Goal: Navigation & Orientation: Understand site structure

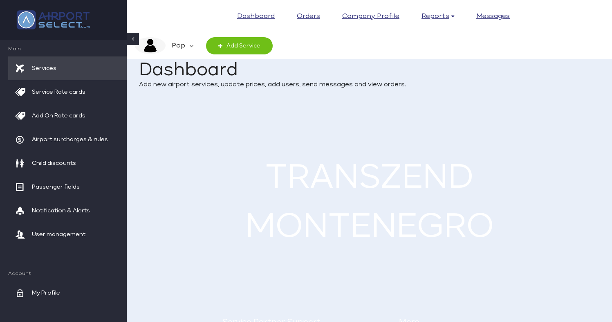
click at [76, 20] on img at bounding box center [53, 19] width 82 height 27
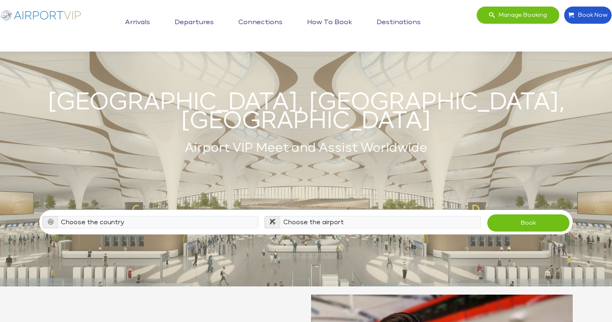
click at [136, 22] on link "Arrivals" at bounding box center [137, 22] width 29 height 20
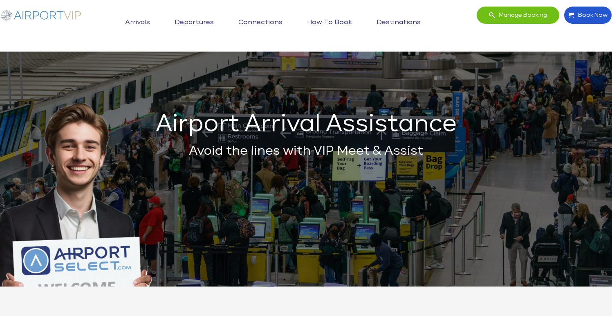
click at [67, 14] on img at bounding box center [41, 15] width 82 height 18
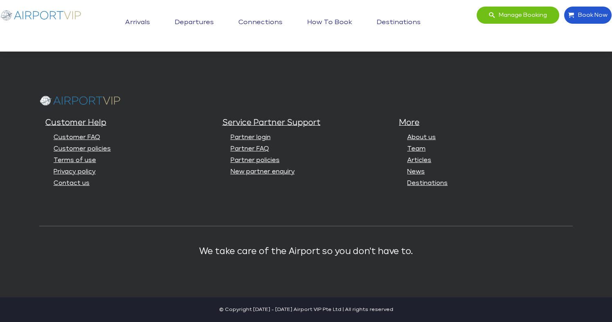
scroll to position [1996, 0]
click at [262, 139] on link "Partner login" at bounding box center [251, 137] width 40 height 6
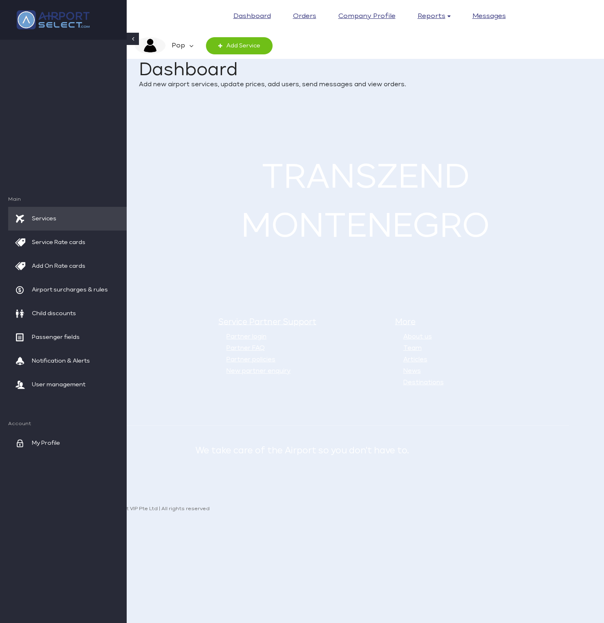
click at [189, 45] on icon at bounding box center [191, 45] width 4 height 17
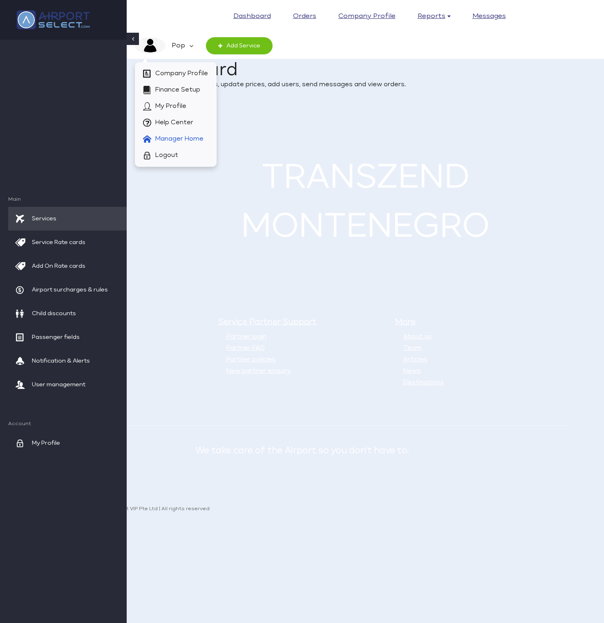
click at [183, 133] on span "Manager Home" at bounding box center [179, 139] width 48 height 16
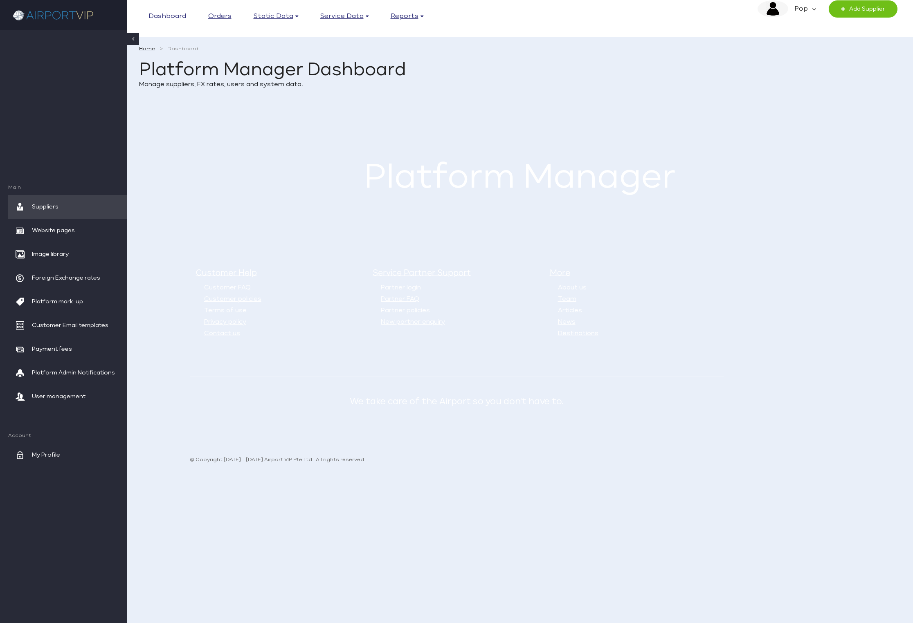
click at [162, 13] on link "Dashboard" at bounding box center [167, 16] width 38 height 12
click at [224, 16] on link "Orders" at bounding box center [219, 16] width 23 height 12
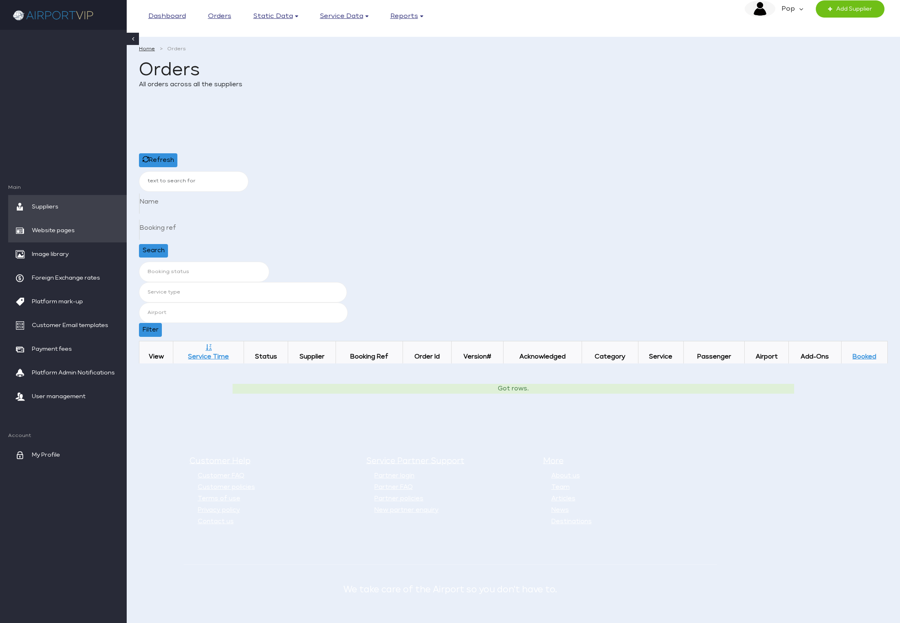
click at [54, 226] on span "Website pages" at bounding box center [53, 231] width 43 height 24
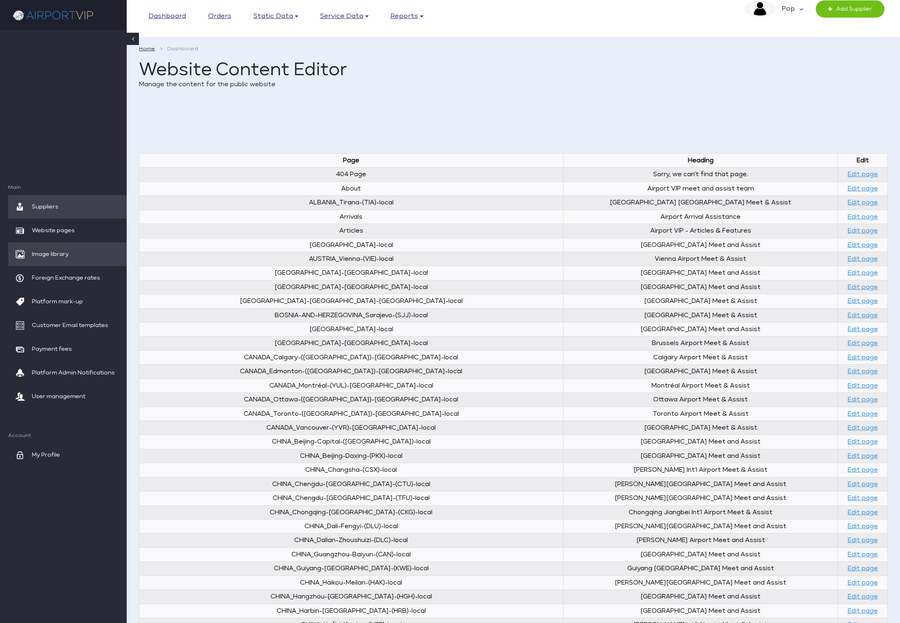
click at [55, 250] on span "Image library" at bounding box center [50, 254] width 37 height 24
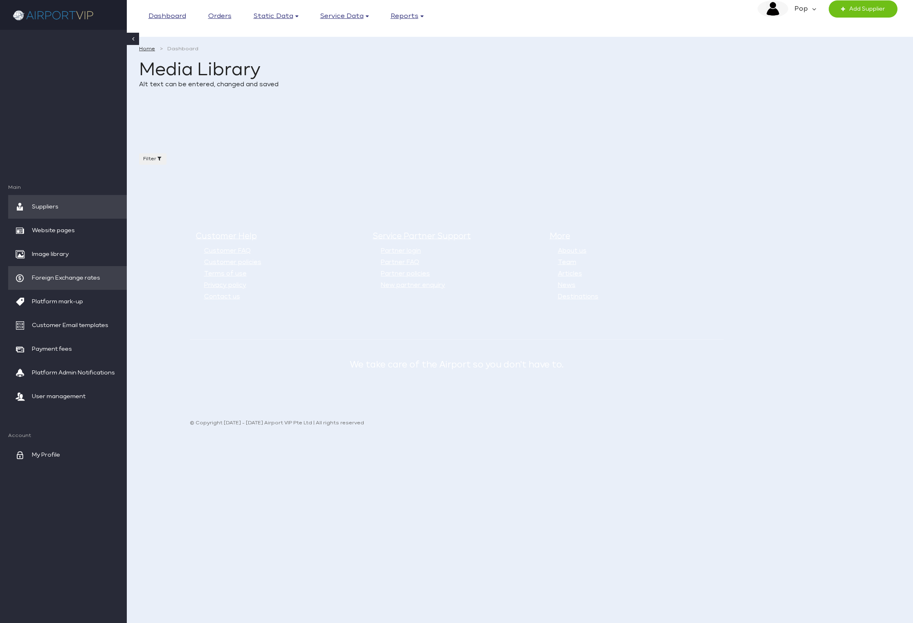
select select
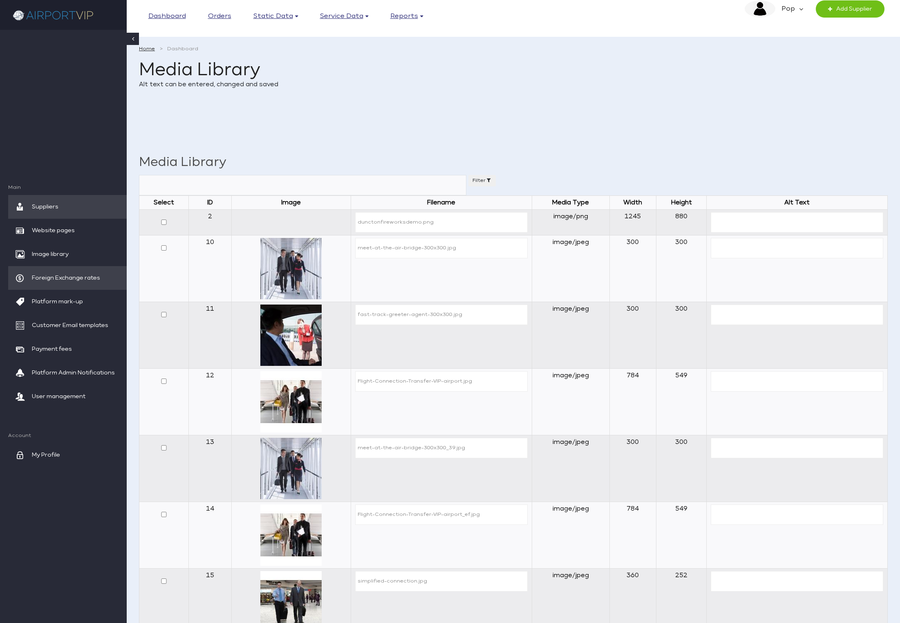
click at [77, 275] on span "Foreign Exchange rates" at bounding box center [66, 278] width 68 height 24
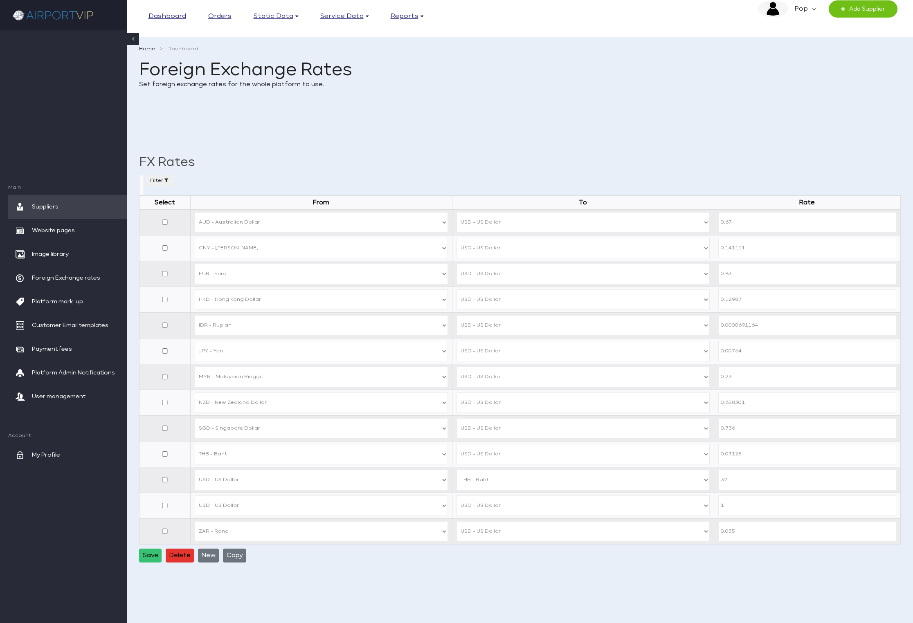
select select
select select "AUD"
select select "USD"
select select "CNY"
select select "USD"
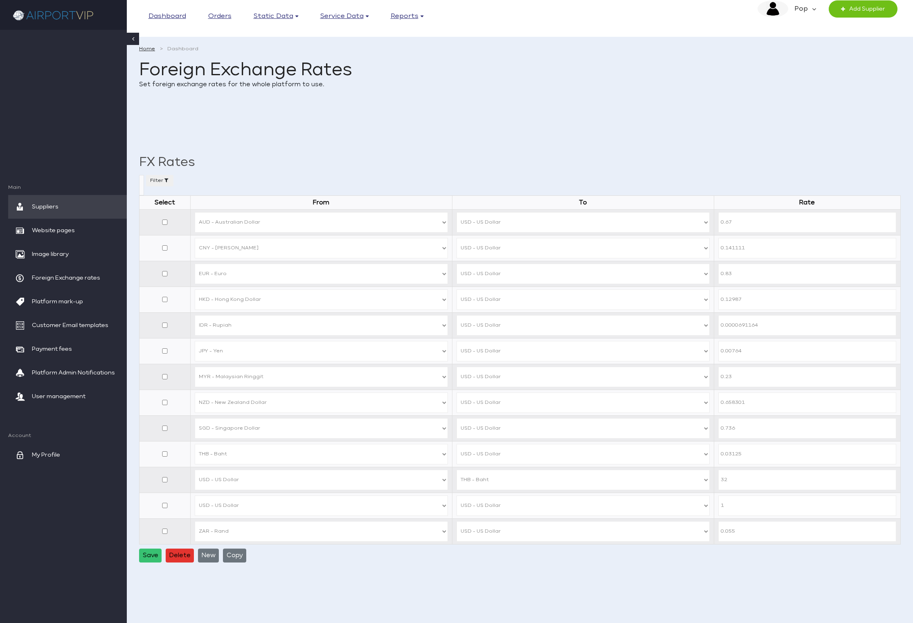
select select "EUR"
select select "USD"
select select "HKD"
select select "USD"
select select "IDR"
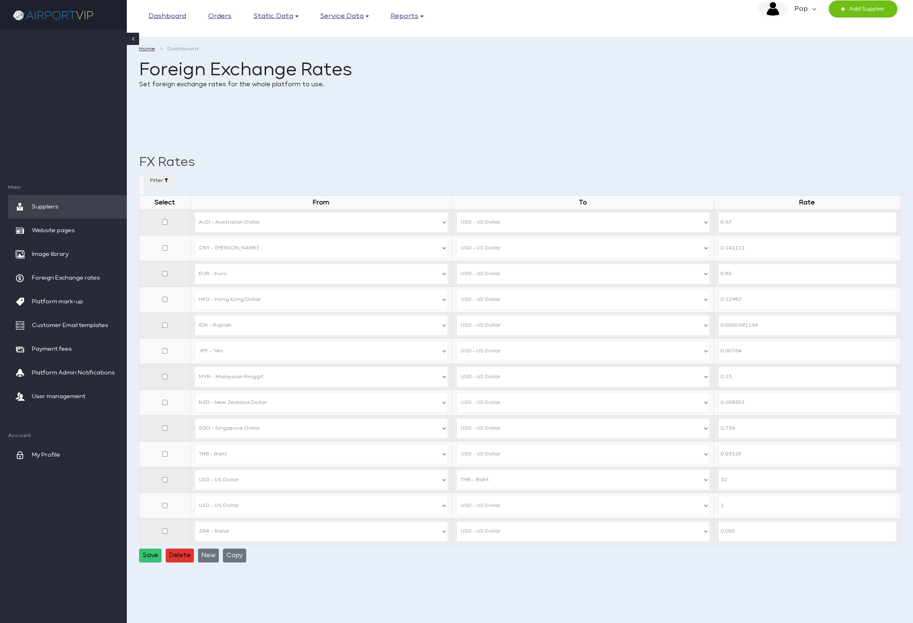
select select "USD"
select select "JPY"
select select "USD"
select select "MYR"
select select "USD"
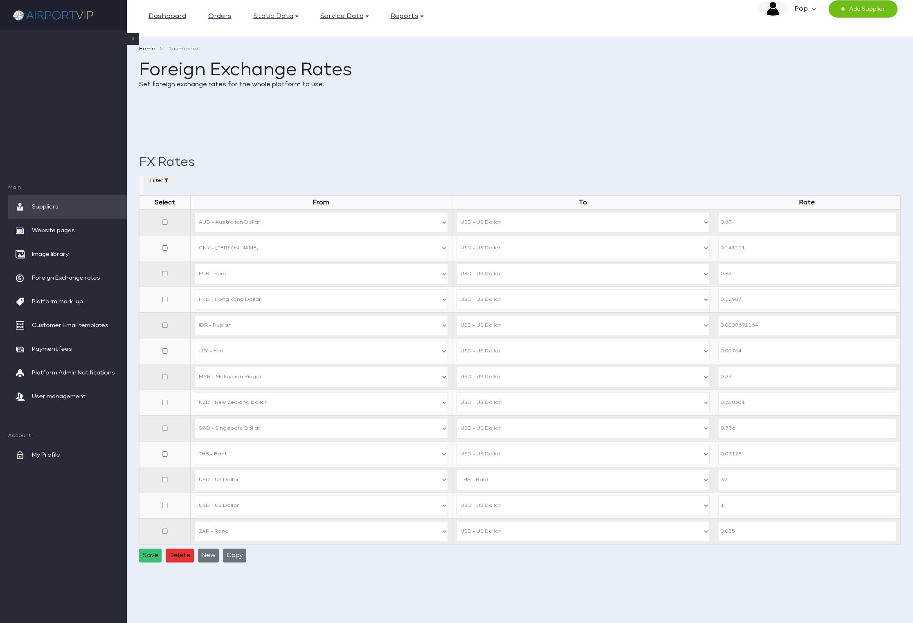
select select "NZD"
select select "USD"
select select "SGD"
select select "USD"
select select "THB"
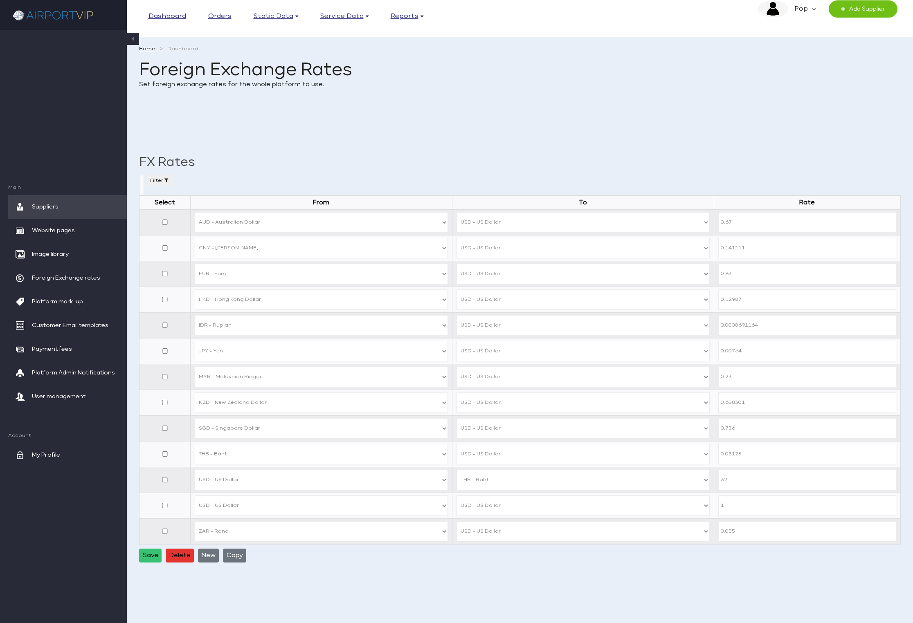
select select "USD"
select select "THB"
select select "USD"
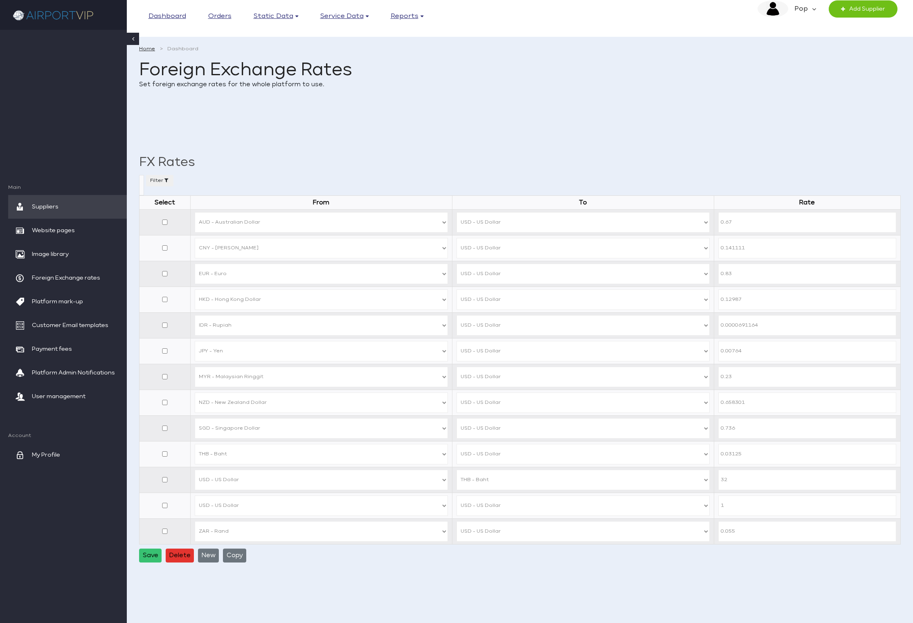
select select "ZAR"
select select "USD"
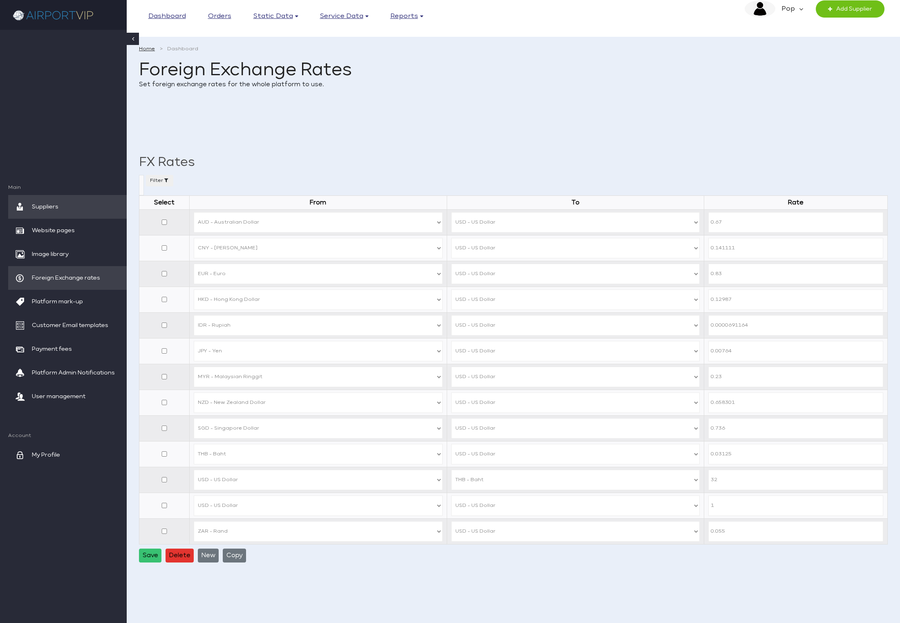
click at [68, 279] on span "Foreign Exchange rates" at bounding box center [66, 278] width 68 height 24
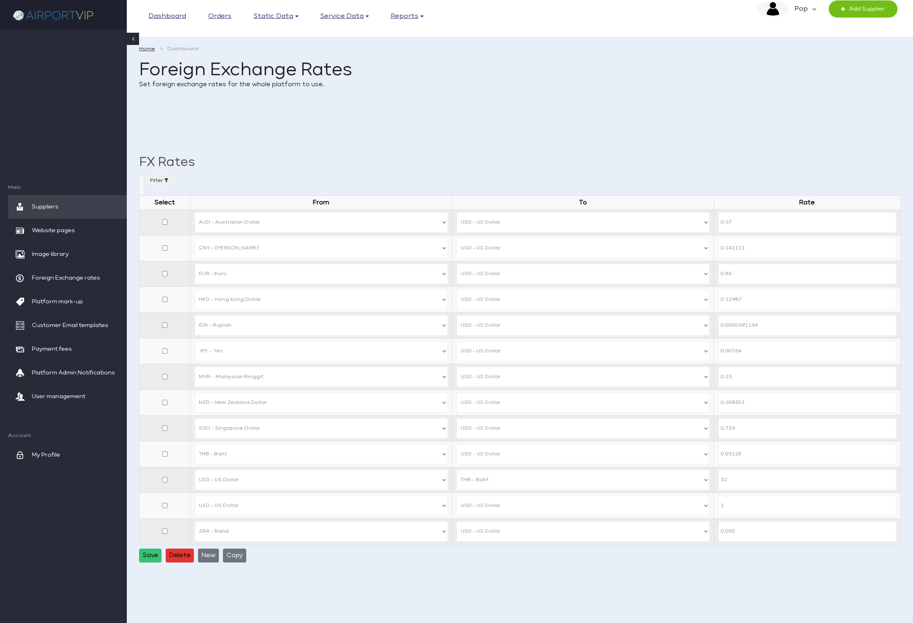
select select
select select "AUD"
select select "USD"
select select "CNY"
select select "USD"
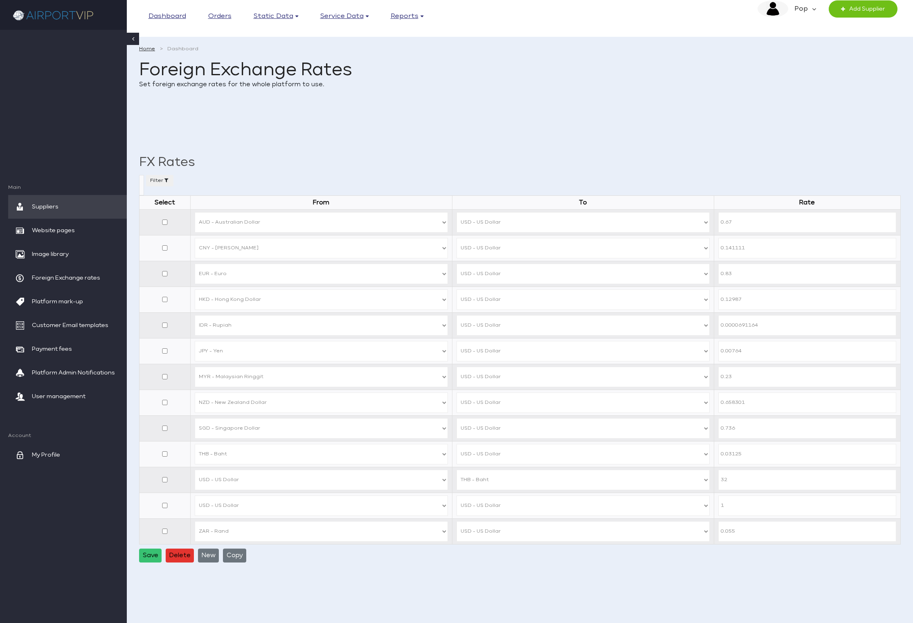
select select "EUR"
select select "USD"
select select "HKD"
select select "USD"
select select "IDR"
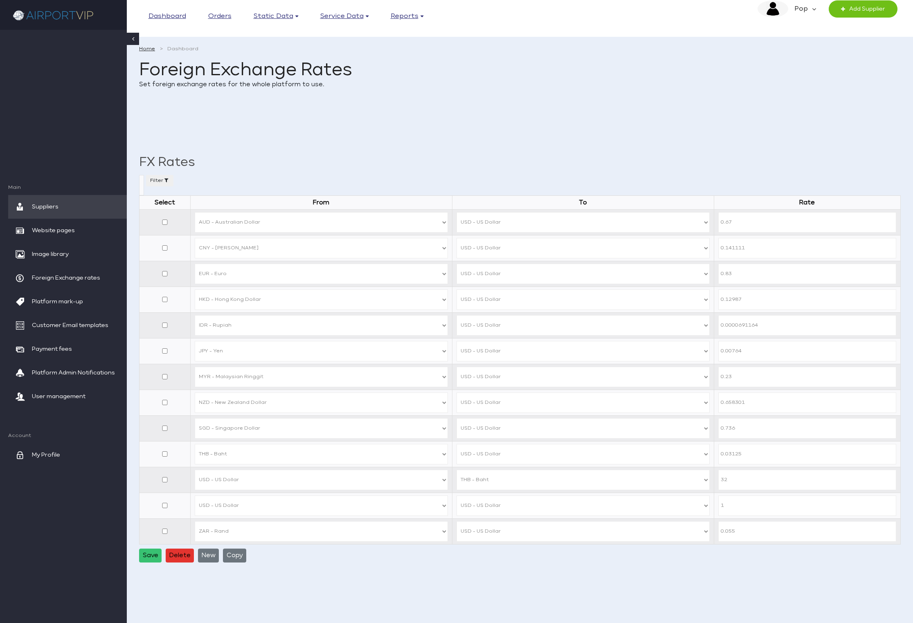
select select "USD"
select select "JPY"
select select "USD"
select select "MYR"
select select "USD"
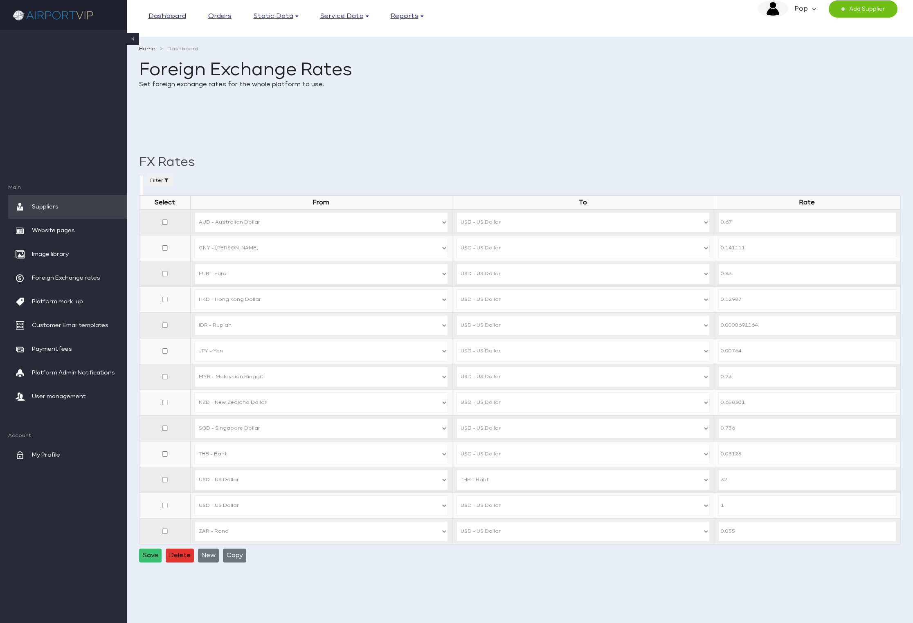
select select "NZD"
select select "USD"
select select "SGD"
select select "USD"
select select "THB"
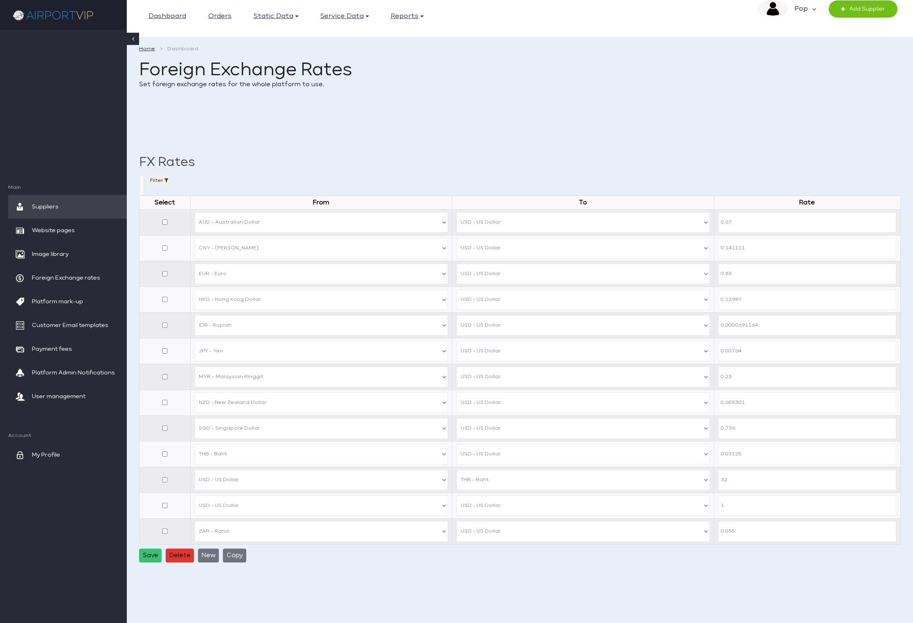
select select "USD"
select select "THB"
select select "USD"
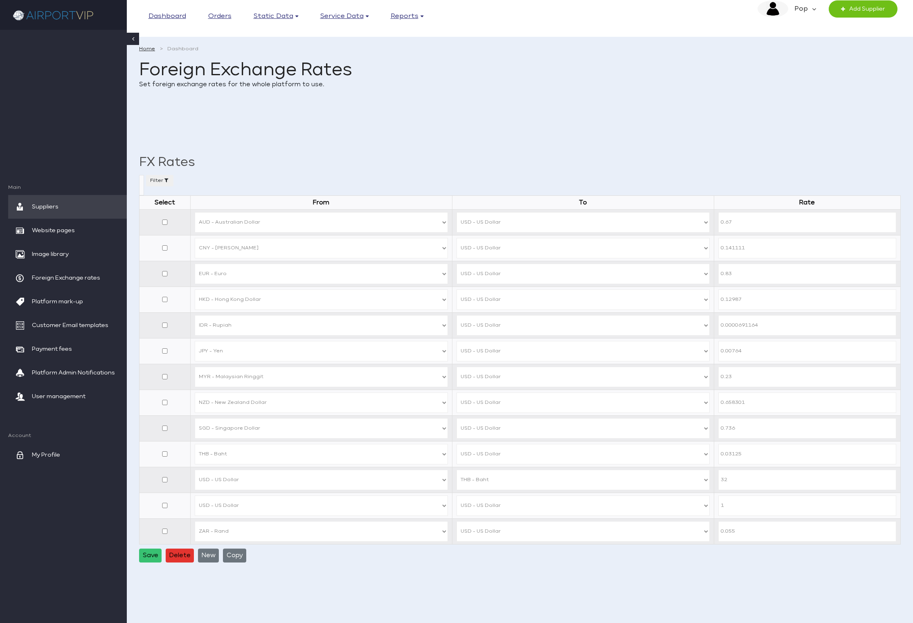
select select "ZAR"
select select "USD"
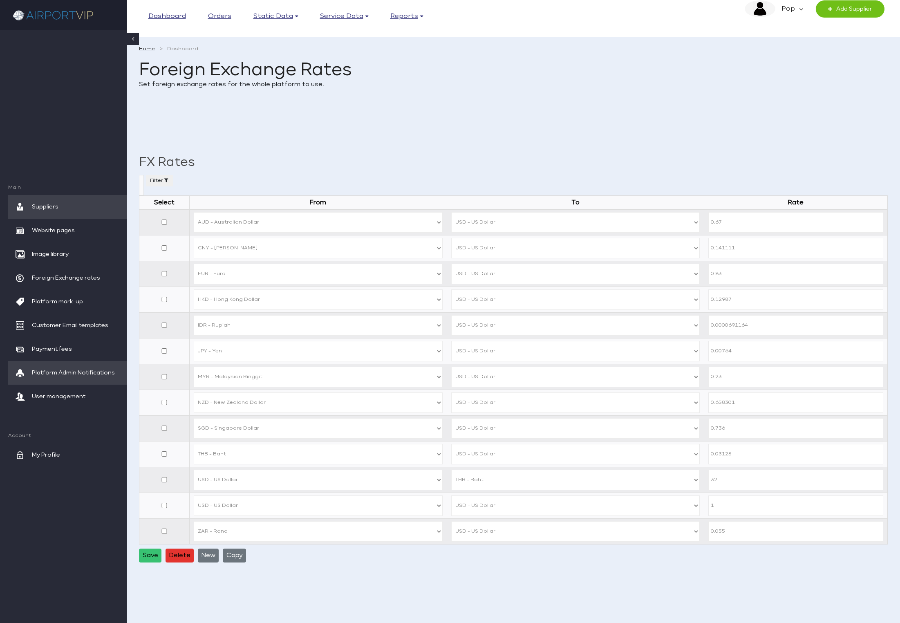
click at [65, 369] on span "Platform Admin Notifications" at bounding box center [73, 373] width 83 height 24
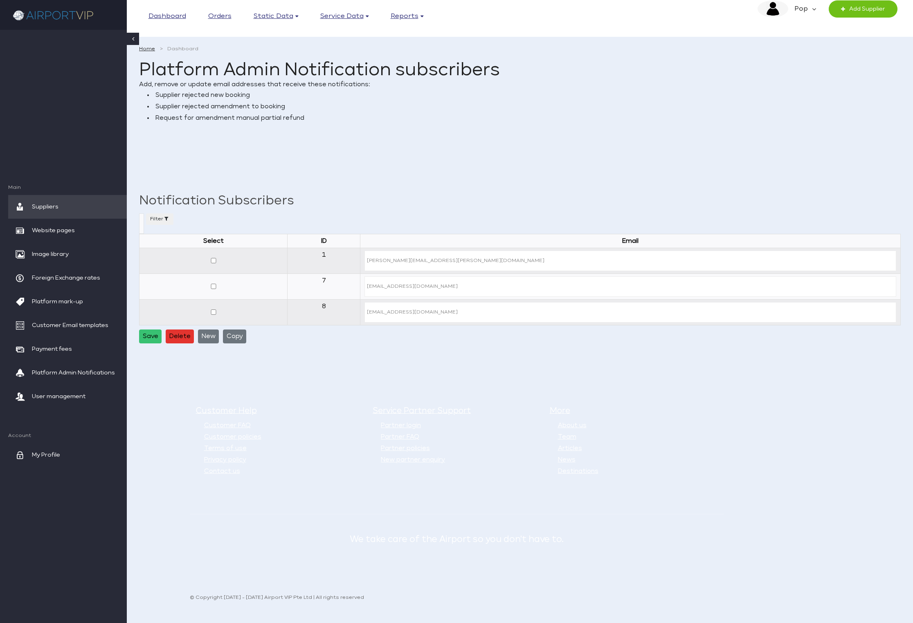
select select
click at [60, 391] on span "User management" at bounding box center [59, 397] width 54 height 24
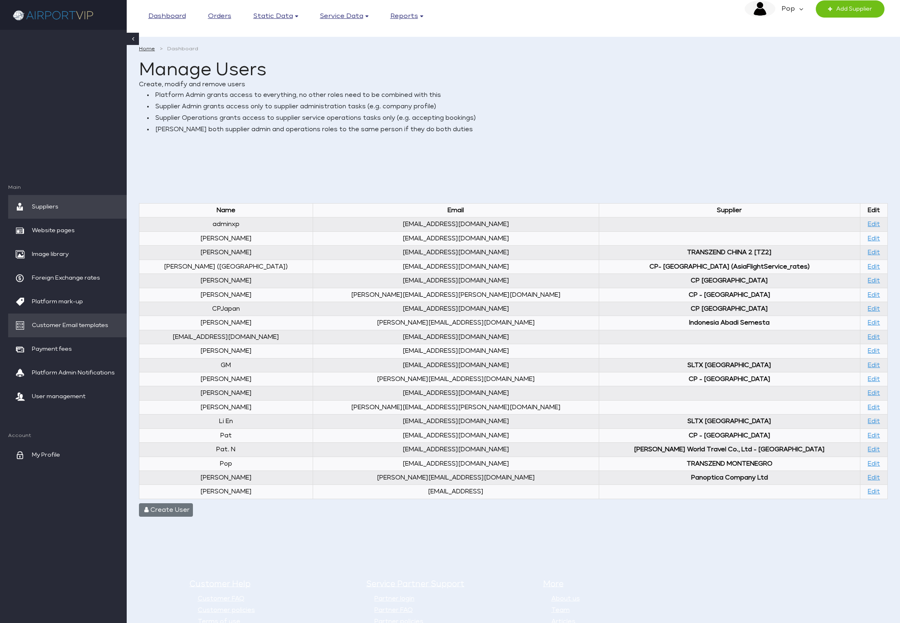
click at [60, 317] on span "Customer Email templates" at bounding box center [70, 326] width 76 height 24
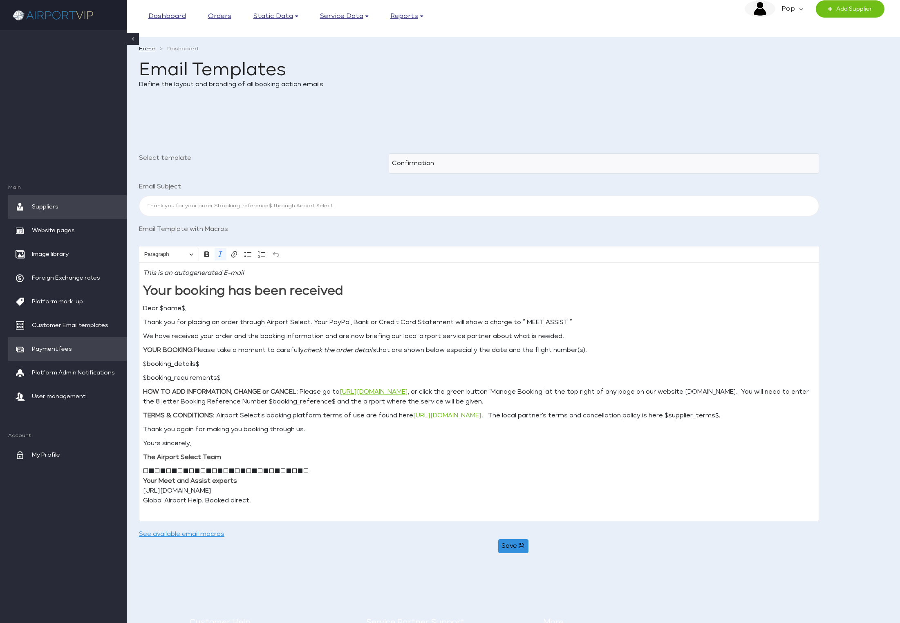
click at [59, 347] on span "Payment fees" at bounding box center [52, 349] width 40 height 24
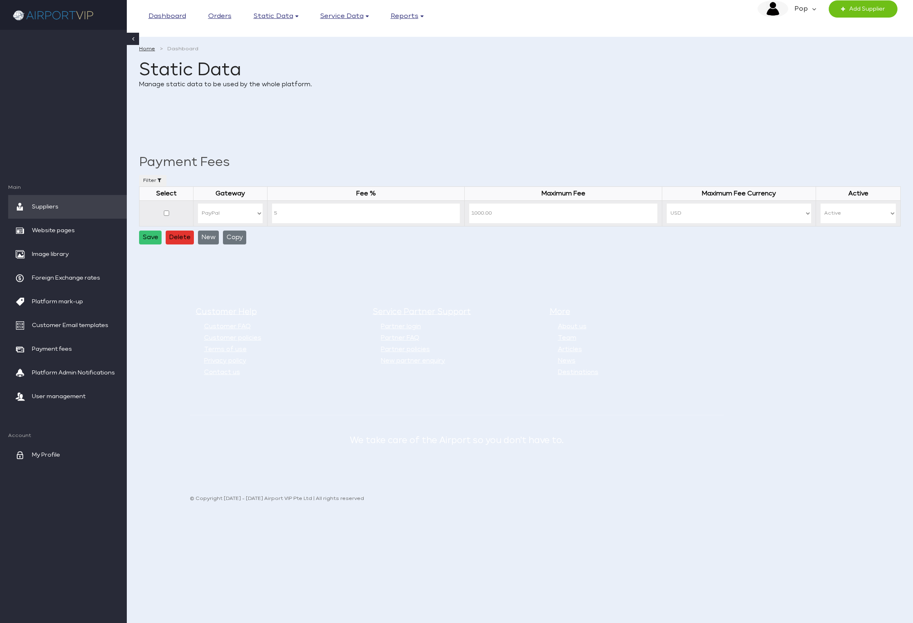
click at [807, 6] on em "Pop" at bounding box center [800, 8] width 24 height 17
click at [806, 50] on span "Switch to supplier" at bounding box center [794, 53] width 56 height 16
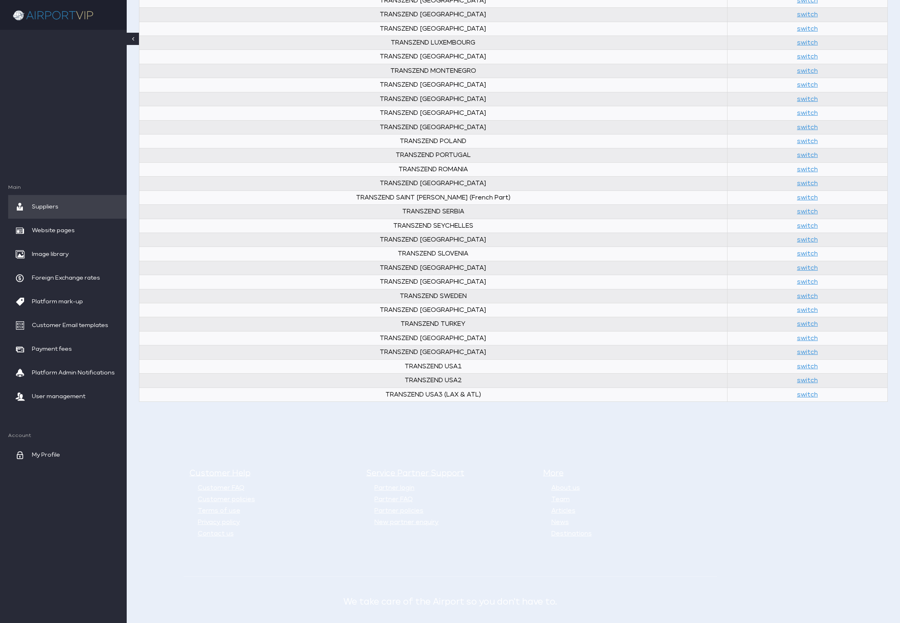
scroll to position [730, 0]
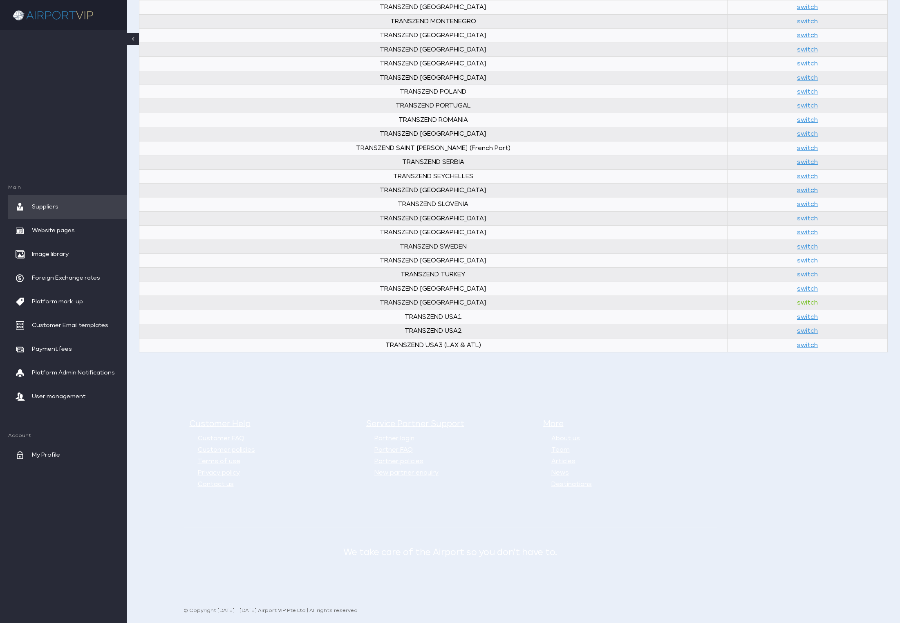
click at [797, 301] on link "switch" at bounding box center [807, 303] width 21 height 6
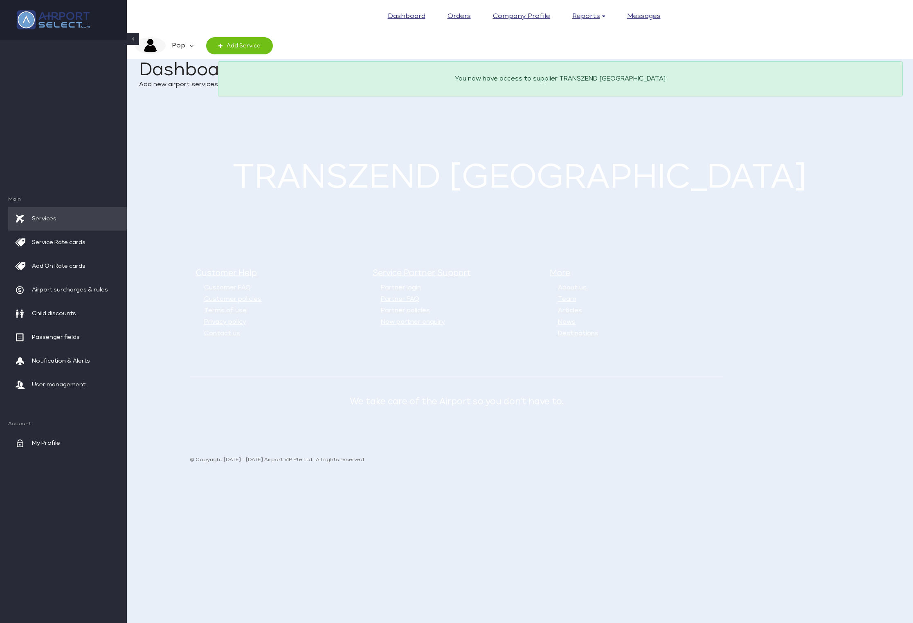
click at [72, 19] on img at bounding box center [53, 19] width 82 height 27
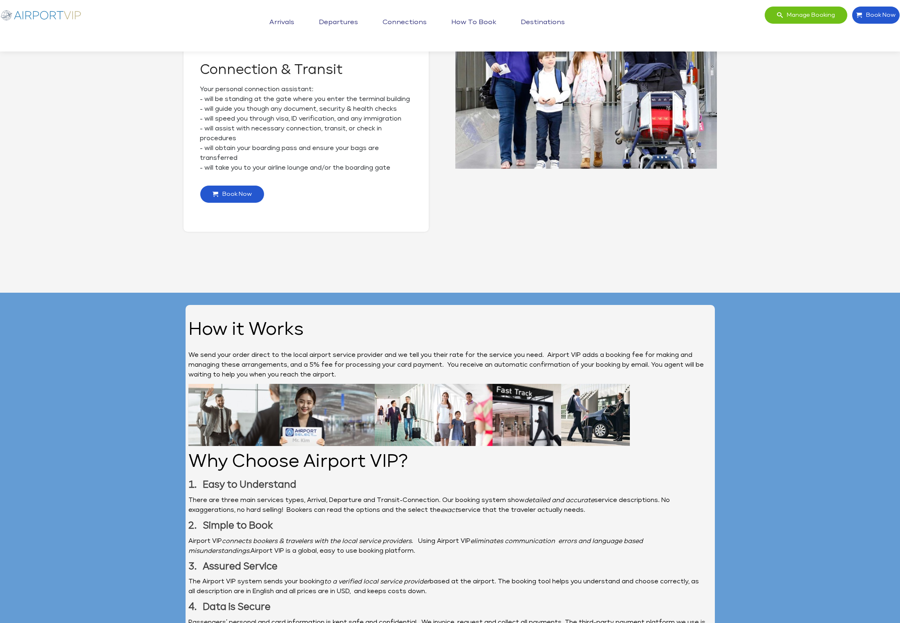
scroll to position [1697, 0]
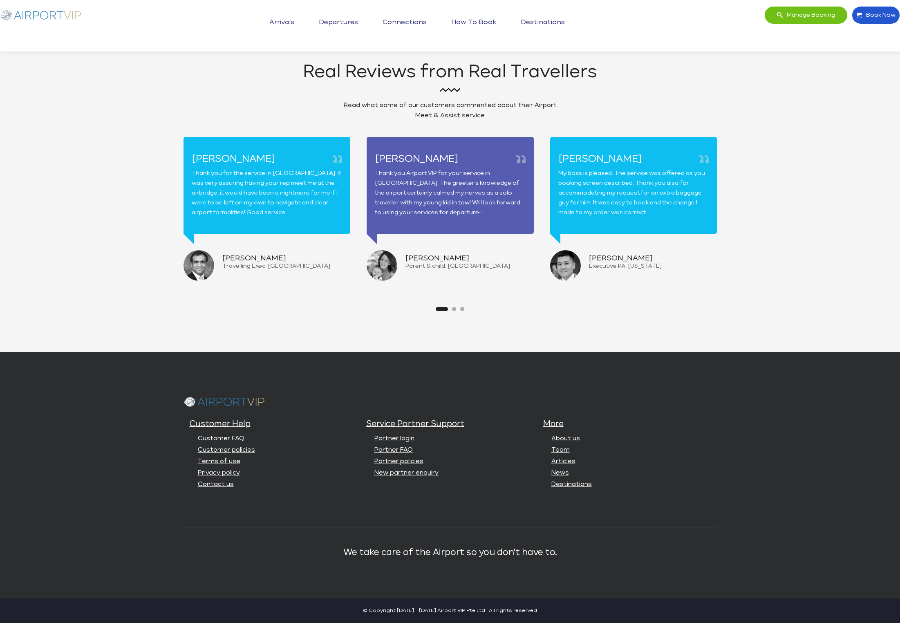
click at [235, 437] on link "Customer FAQ" at bounding box center [221, 439] width 47 height 6
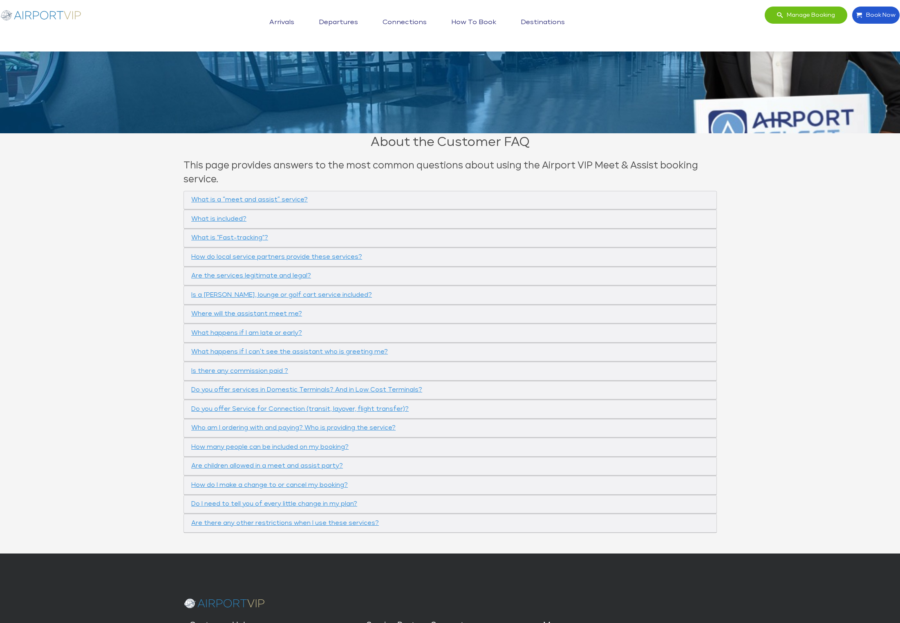
scroll to position [392, 0]
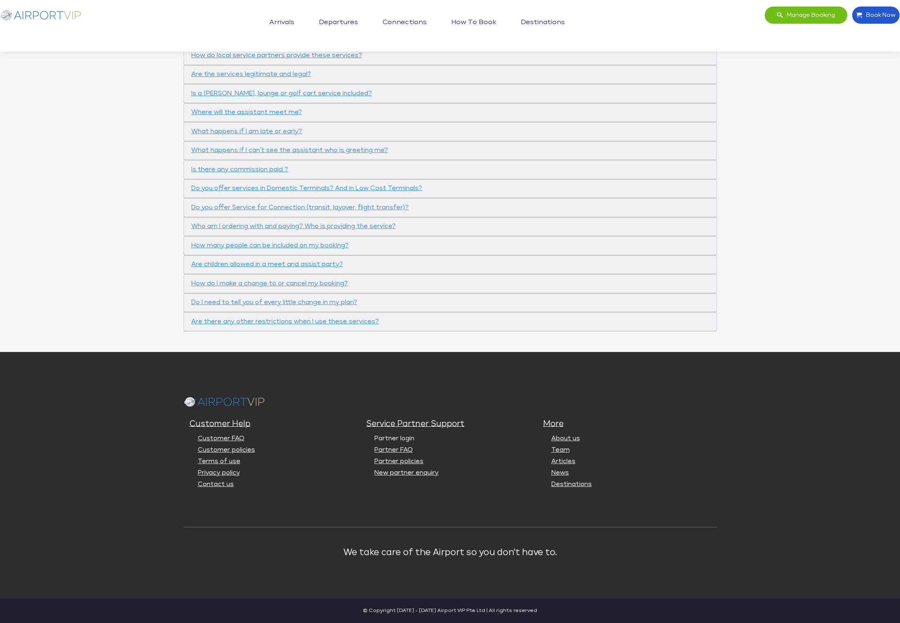
click at [407, 436] on link "Partner login" at bounding box center [395, 439] width 40 height 6
click at [400, 451] on link "Partner FAQ" at bounding box center [394, 450] width 38 height 6
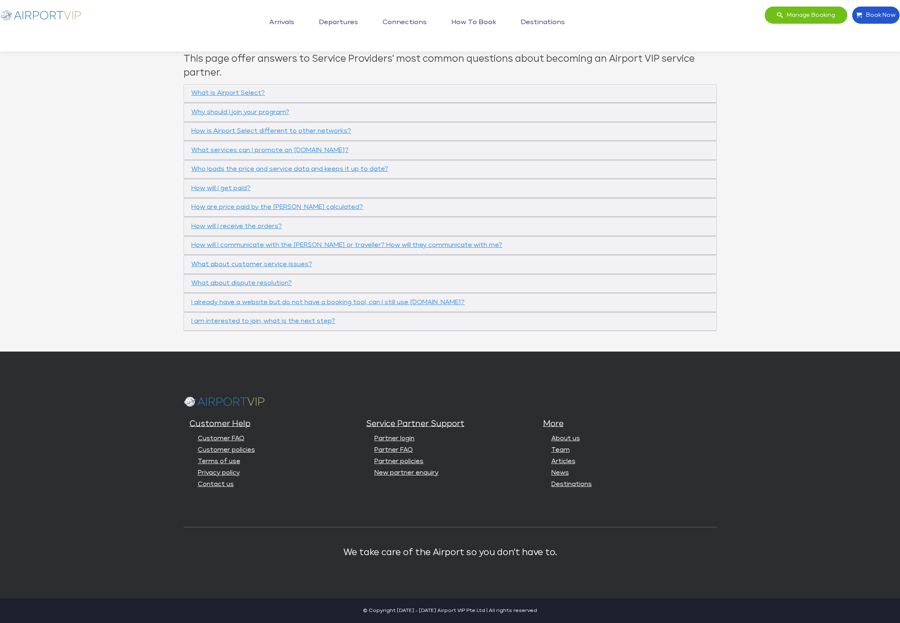
scroll to position [286, 0]
click at [396, 465] on li "Partner policies" at bounding box center [456, 461] width 163 height 11
click at [401, 472] on link "New partner enquiry" at bounding box center [407, 473] width 64 height 6
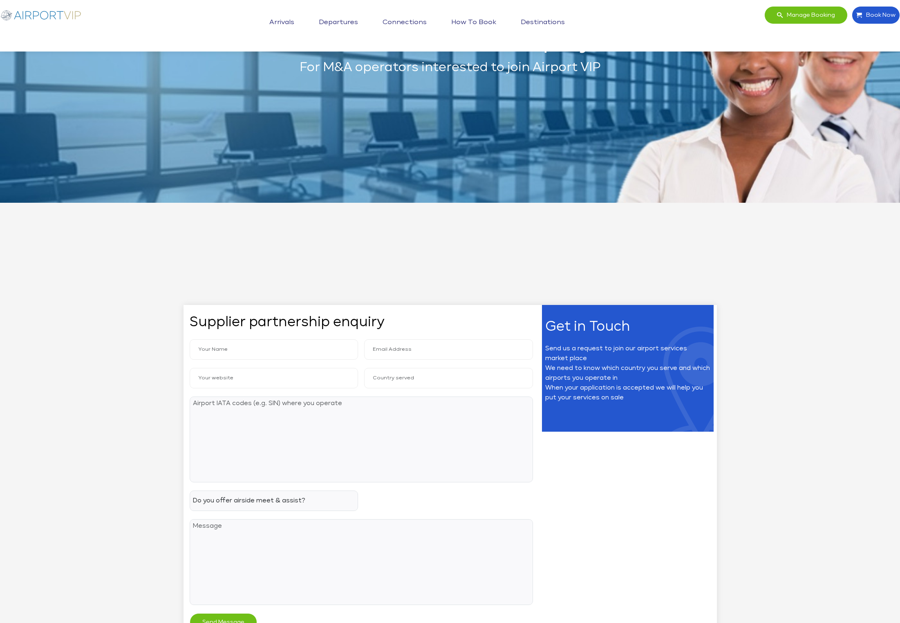
scroll to position [417, 0]
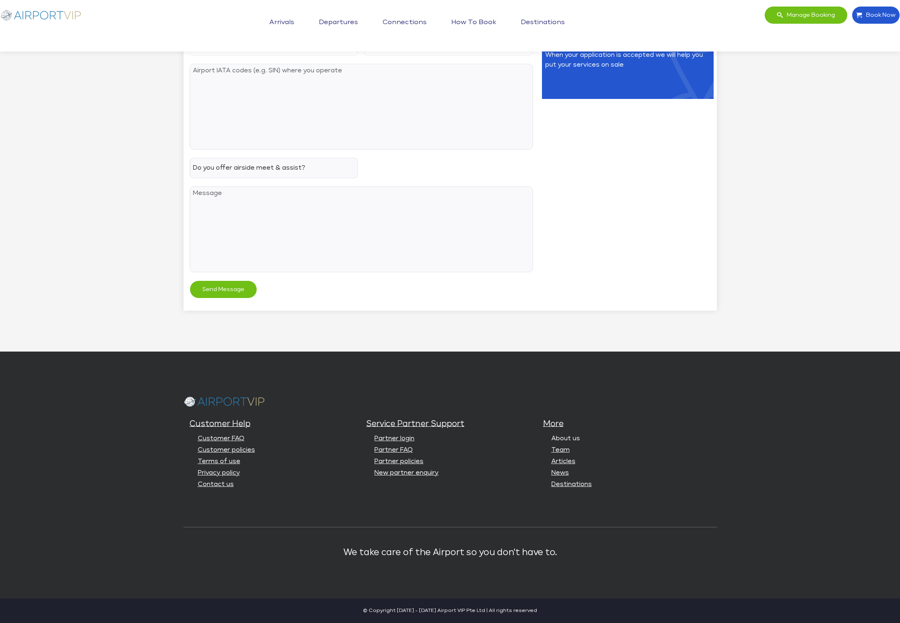
click at [570, 439] on link "About us" at bounding box center [566, 439] width 29 height 6
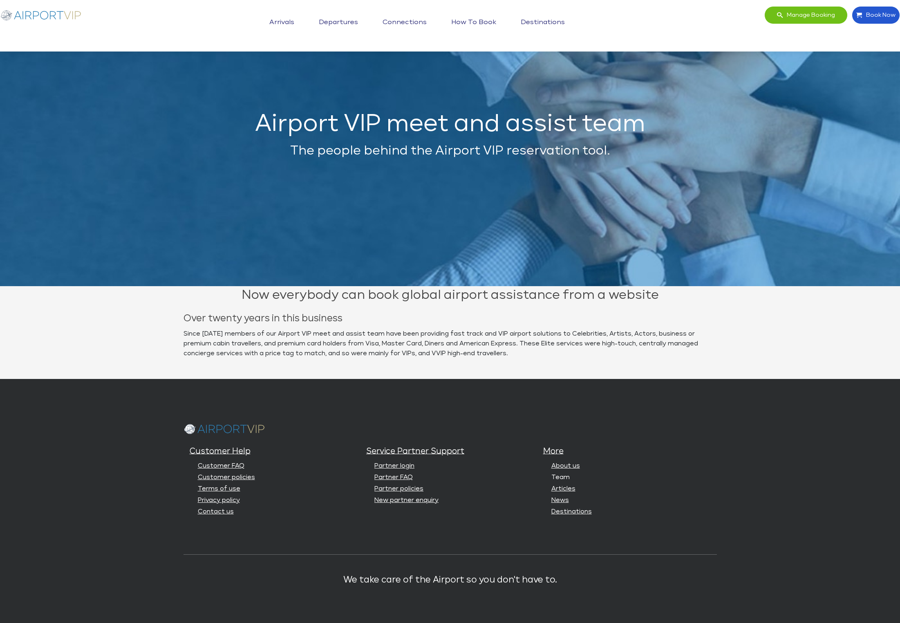
click at [556, 480] on link "Team" at bounding box center [561, 477] width 18 height 6
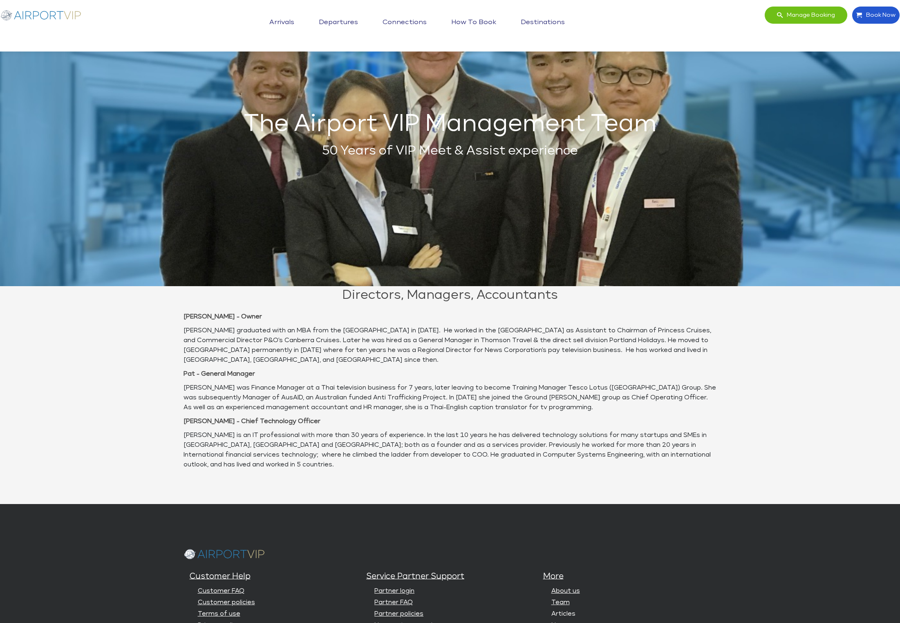
click at [564, 611] on link "Articles" at bounding box center [564, 614] width 24 height 6
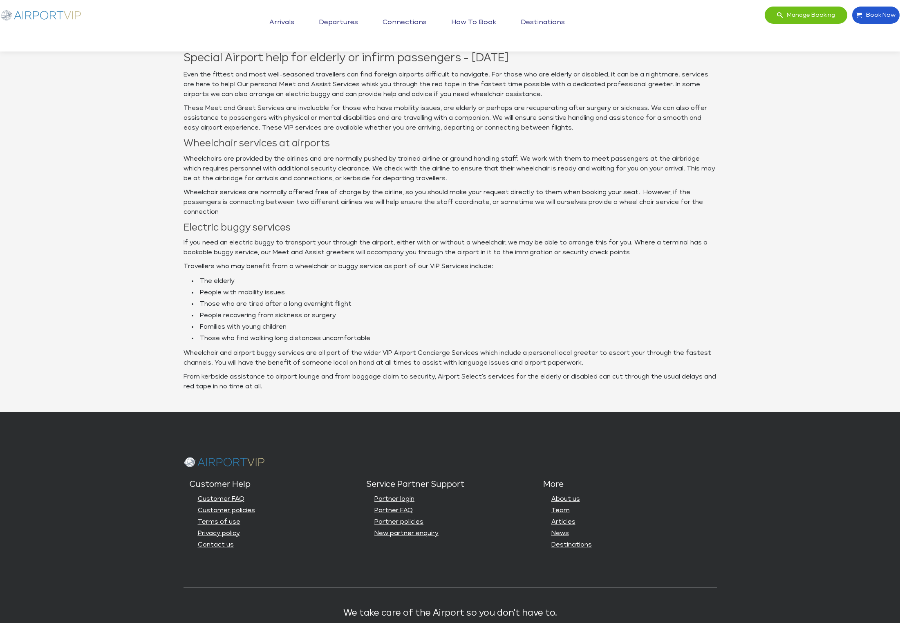
scroll to position [593, 0]
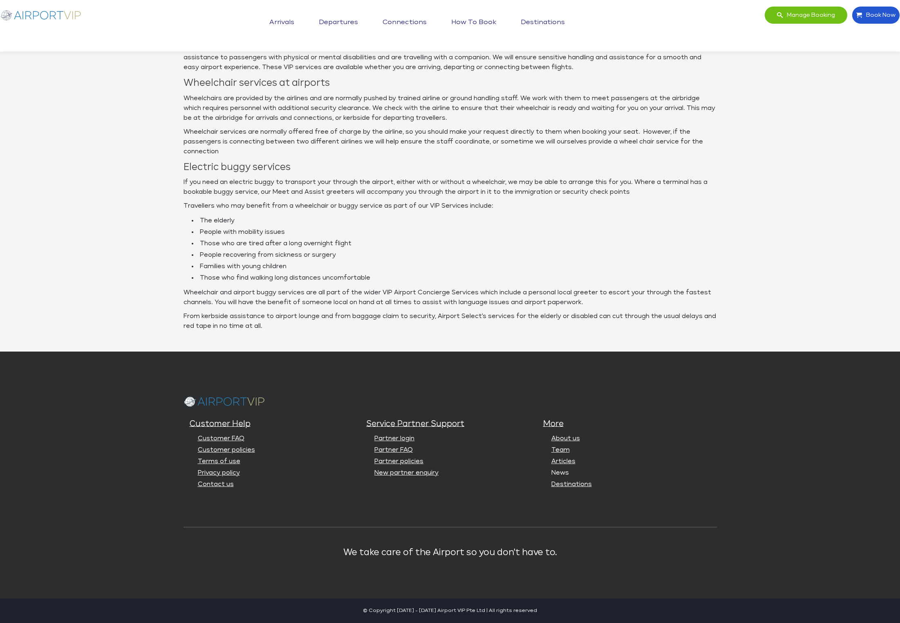
click at [566, 473] on link "News" at bounding box center [561, 473] width 18 height 6
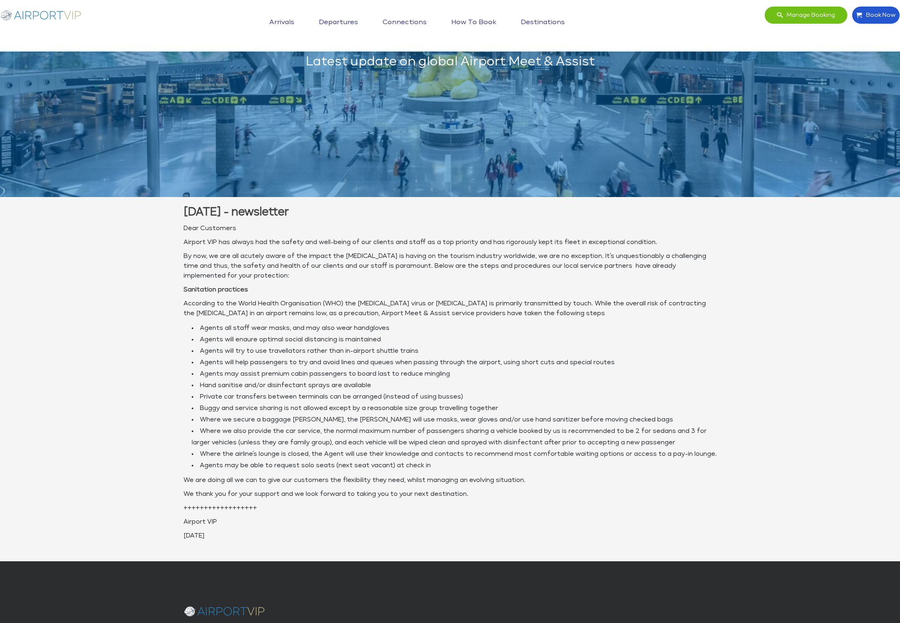
scroll to position [299, 0]
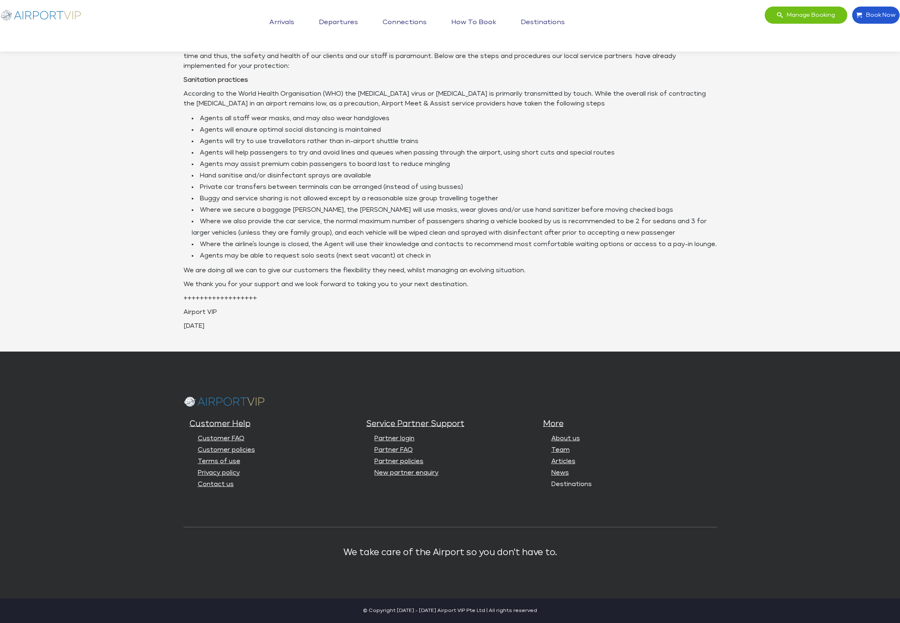
click at [578, 487] on link "Destinations" at bounding box center [572, 484] width 40 height 6
